Goal: Transaction & Acquisition: Purchase product/service

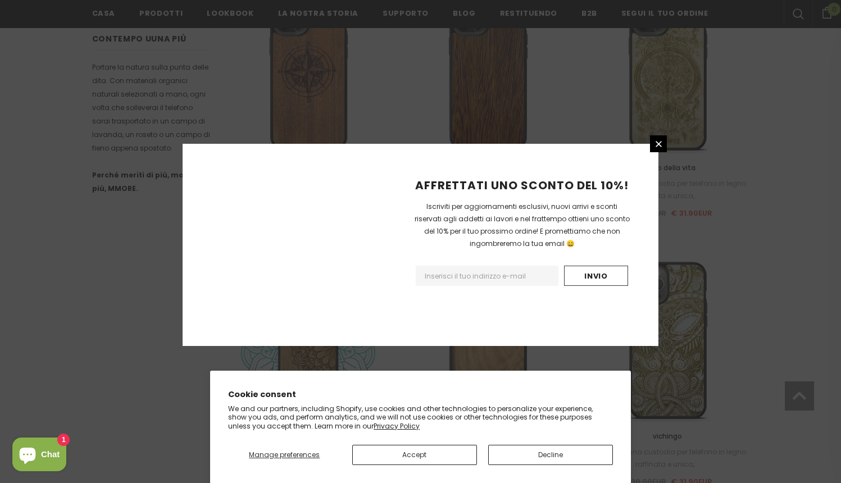
scroll to position [1292, 0]
